Goal: Task Accomplishment & Management: Use online tool/utility

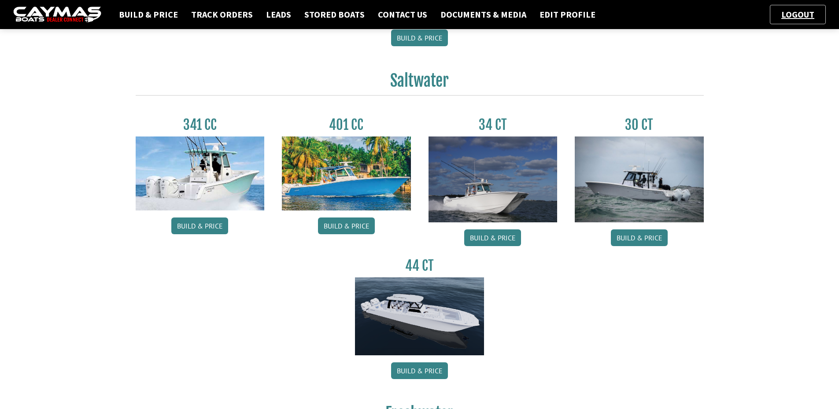
scroll to position [352, 0]
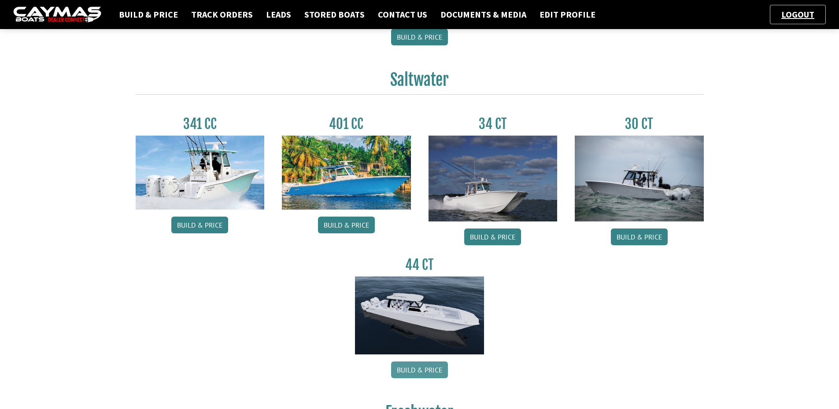
click at [433, 365] on link "Build & Price" at bounding box center [419, 369] width 57 height 17
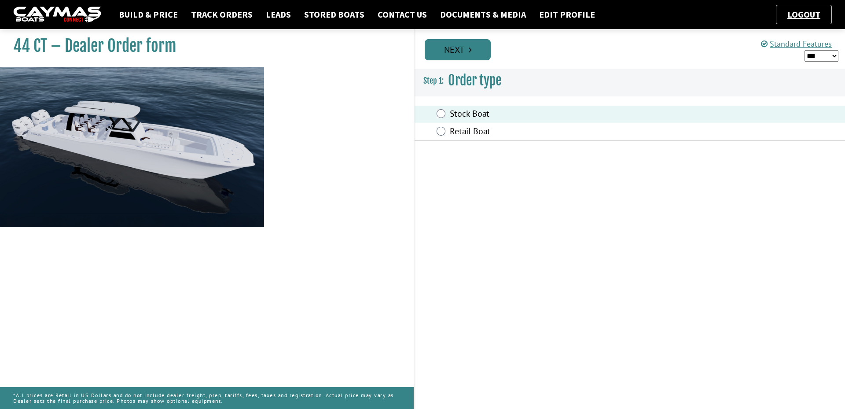
click at [452, 49] on link "Next" at bounding box center [458, 49] width 66 height 21
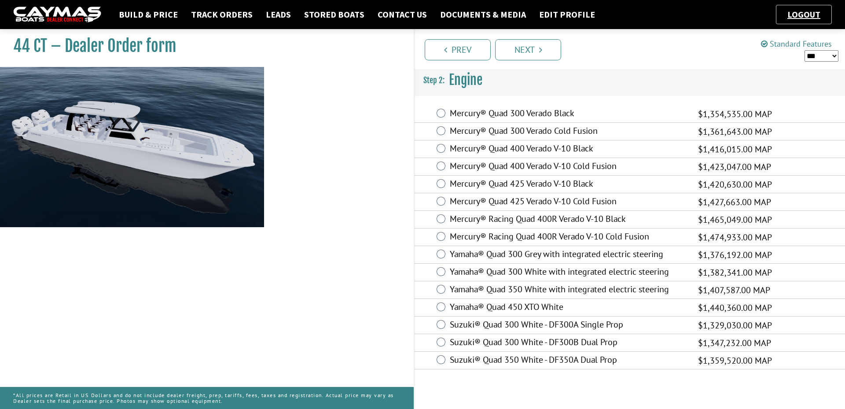
click at [805, 39] on link "Standard Features" at bounding box center [796, 44] width 71 height 10
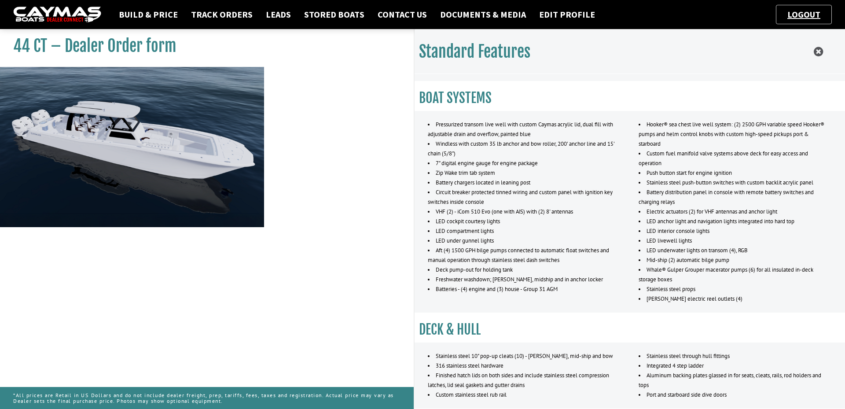
scroll to position [280, 0]
